Goal: Find specific page/section: Find specific page/section

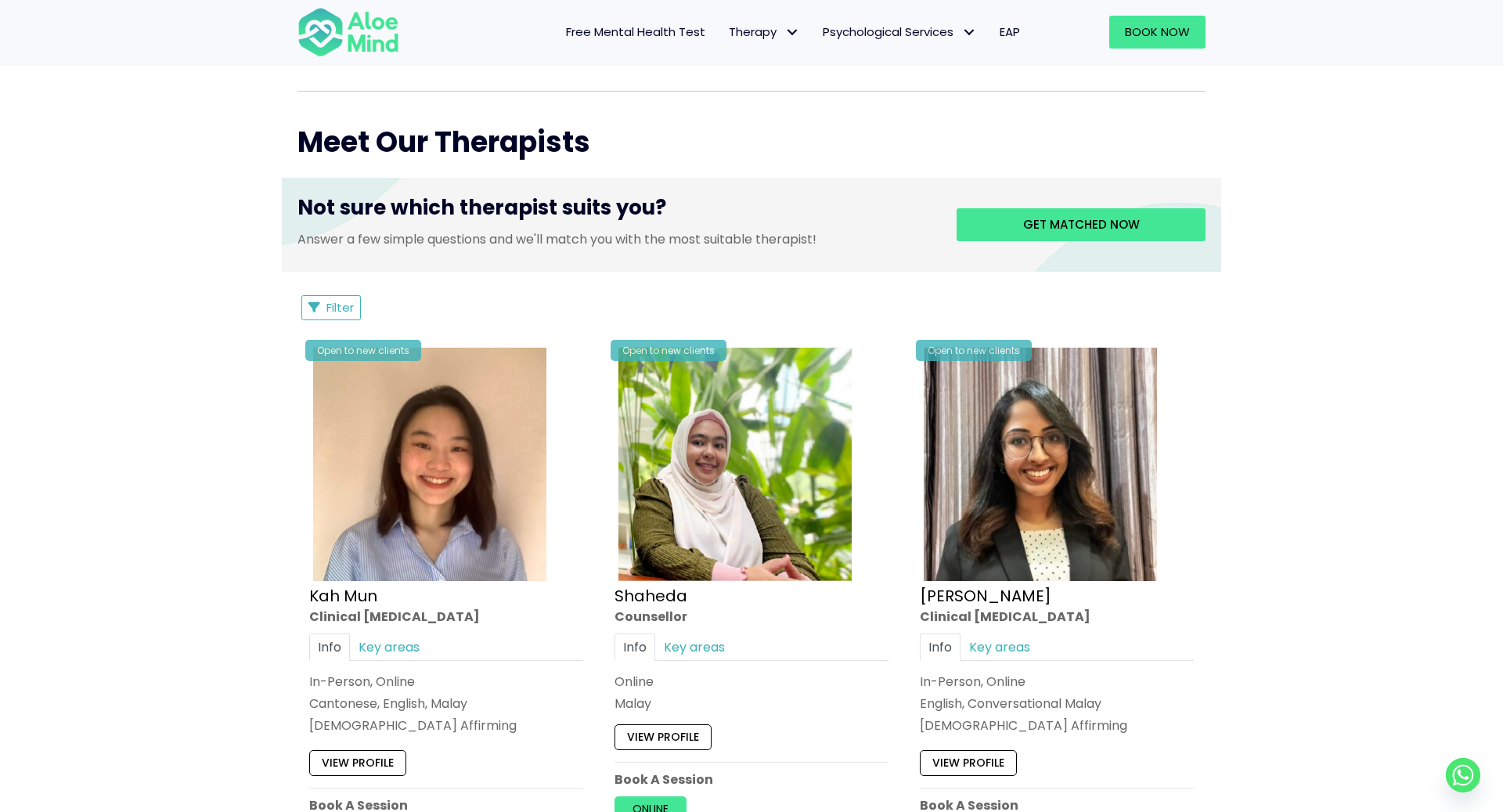
scroll to position [453, 0]
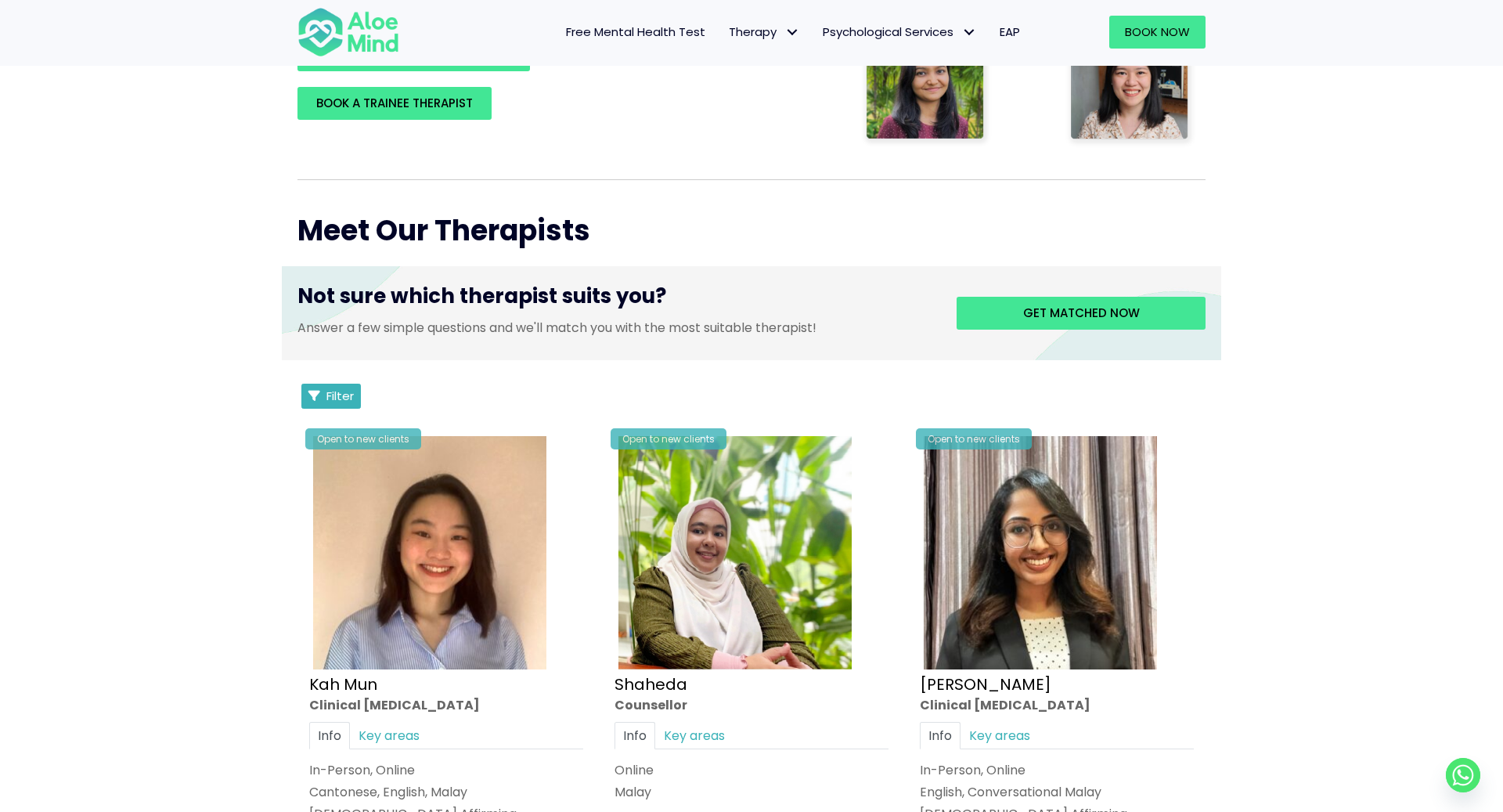
click at [334, 393] on span "Filter" at bounding box center [340, 395] width 28 height 17
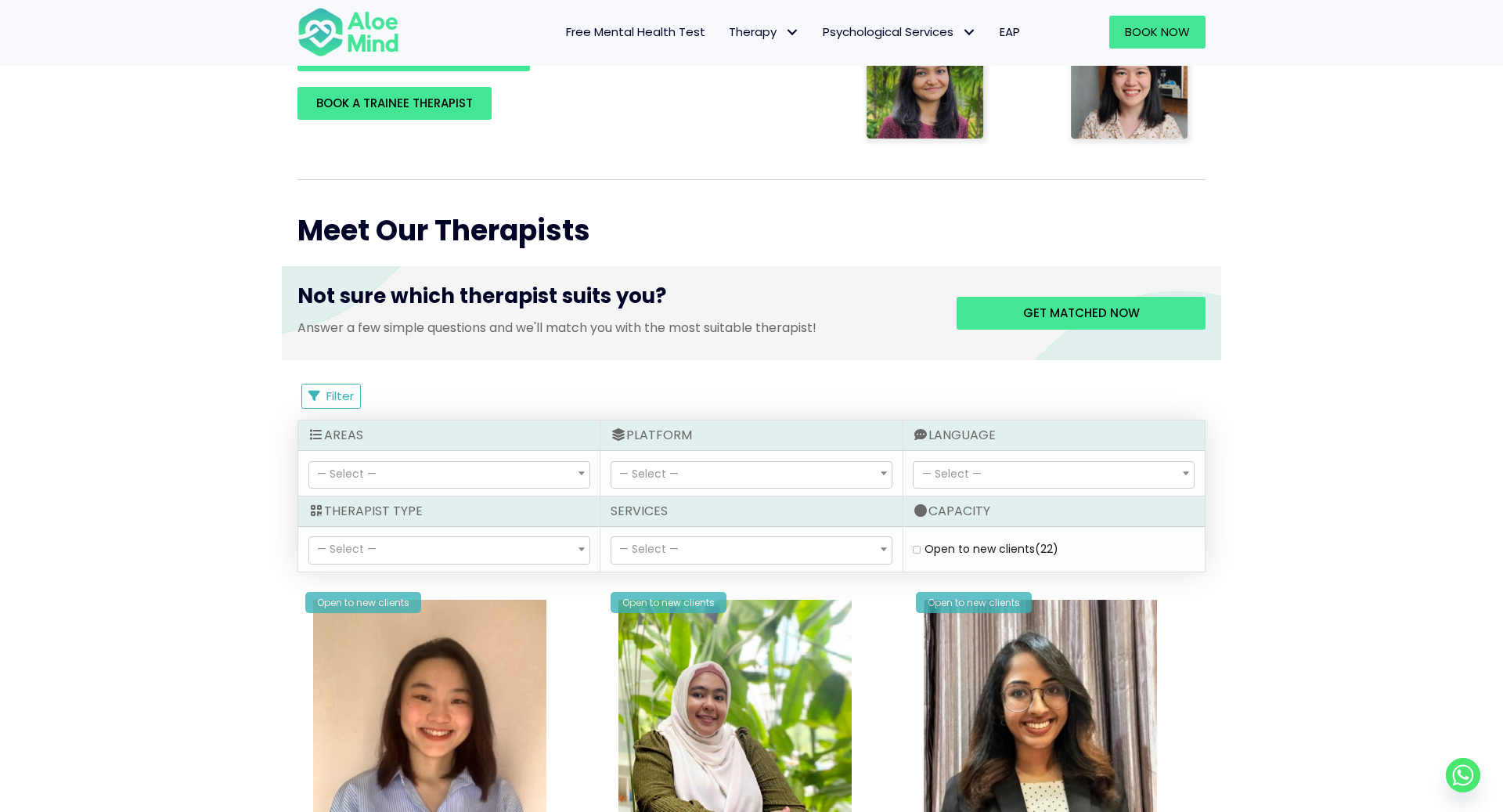
click at [925, 544] on label "Open to new clients (22)" at bounding box center [992, 548] width 134 height 16
click at [913, 544] on clients "Open to new clients (22)" at bounding box center [917, 548] width 8 height 10
checkbox clients "true"
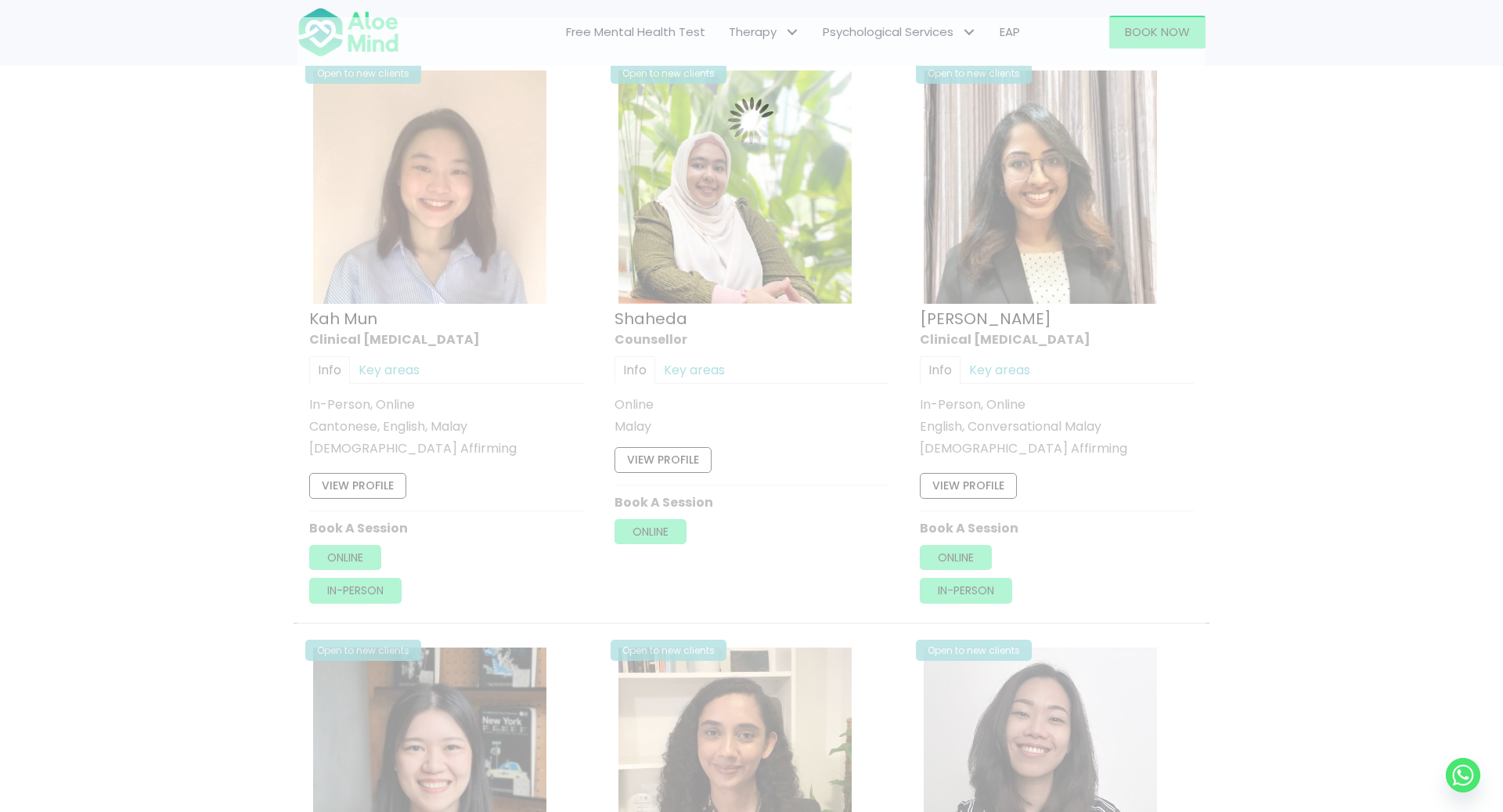
scroll to position [836, 0]
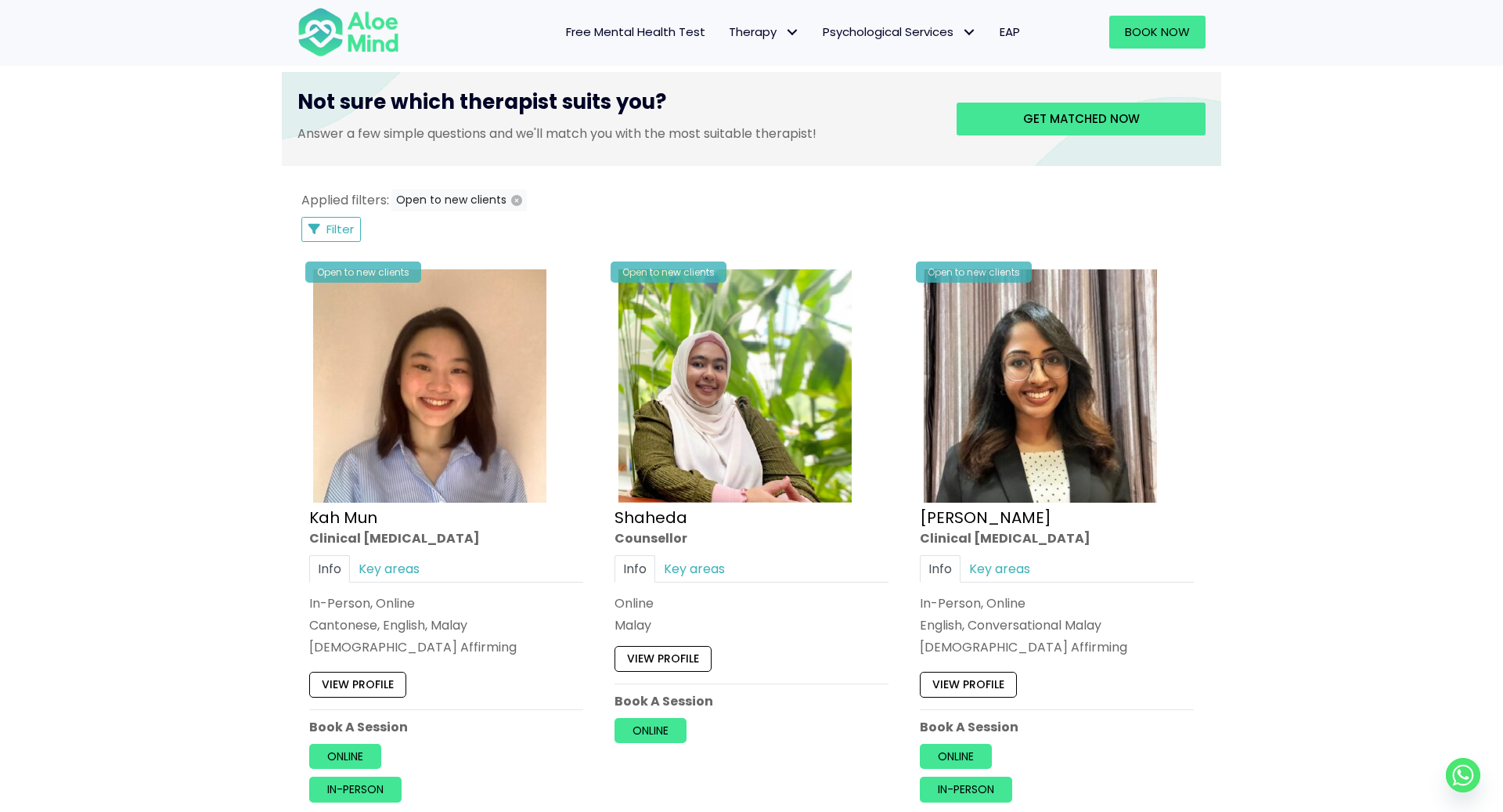
scroll to position [515, 0]
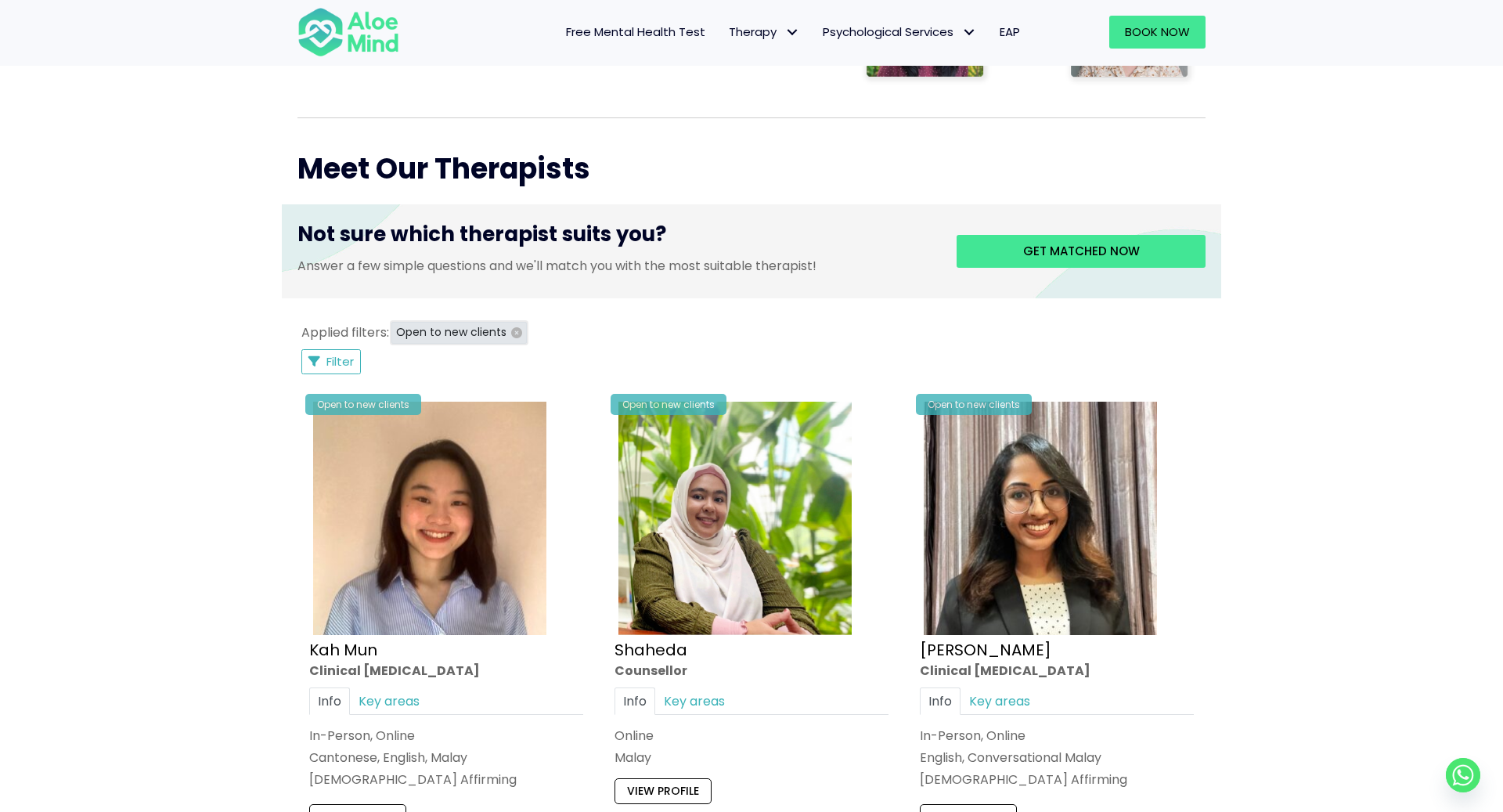
click at [513, 329] on icon "button" at bounding box center [517, 333] width 11 height 11
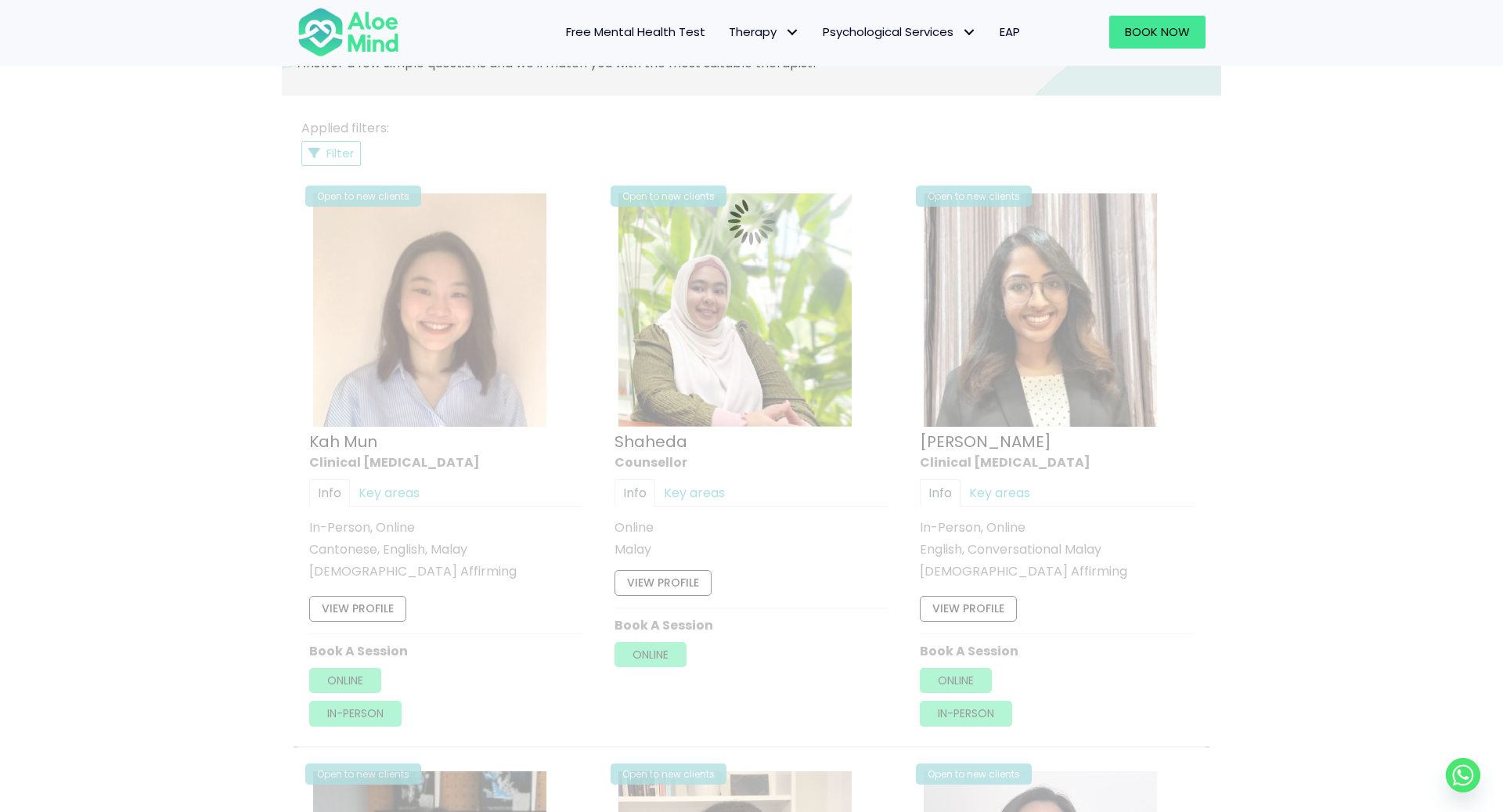
scroll to position [836, 0]
